Goal: Transaction & Acquisition: Subscribe to service/newsletter

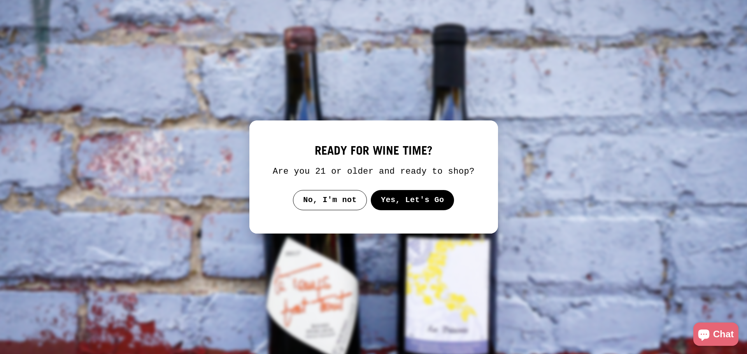
click at [374, 199] on button "Yes, Let's Go" at bounding box center [412, 200] width 84 height 20
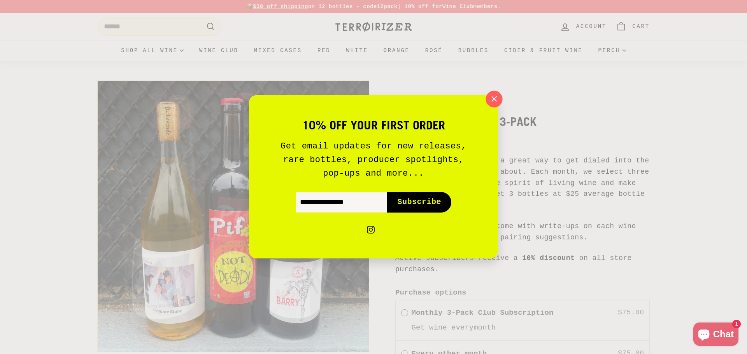
click at [495, 96] on icon "button" at bounding box center [494, 99] width 12 height 12
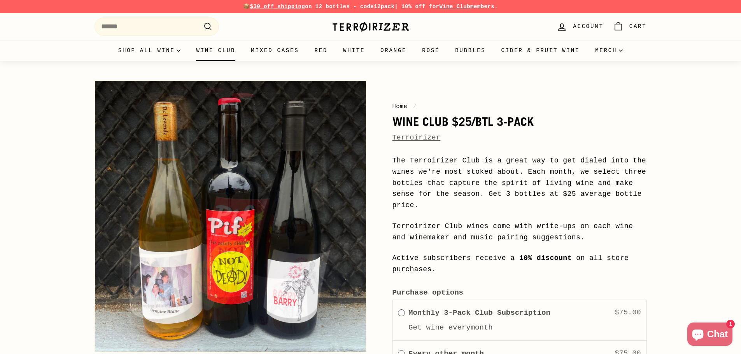
click at [225, 51] on link "Wine Club" at bounding box center [215, 50] width 55 height 21
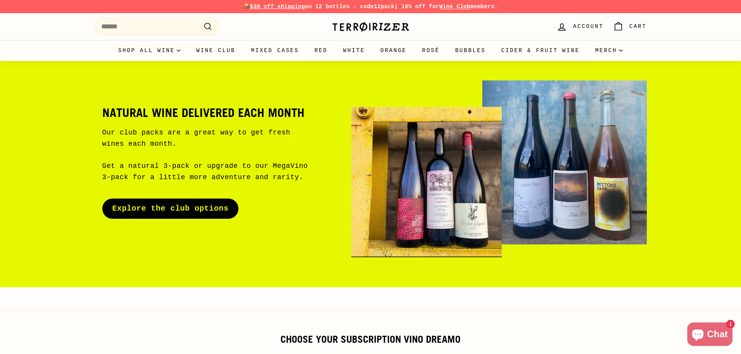
click at [171, 210] on link "Explore the club options" at bounding box center [170, 209] width 137 height 20
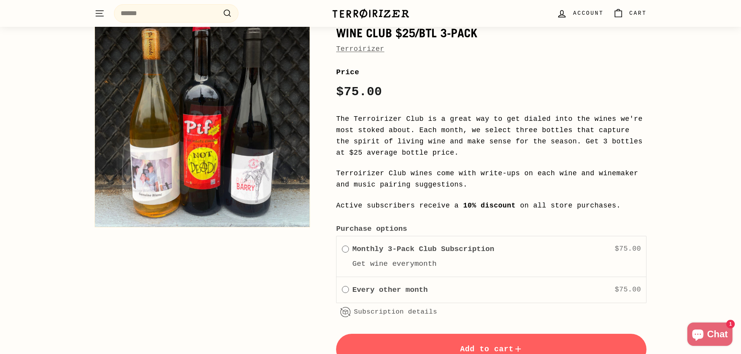
scroll to position [644, 0]
